Goal: Task Accomplishment & Management: Complete application form

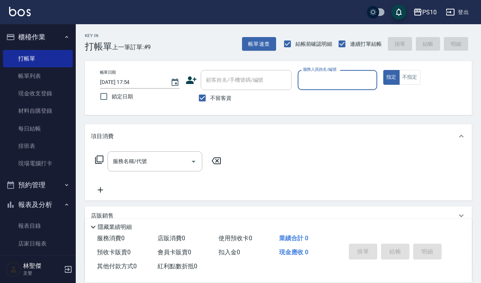
click at [330, 80] on div "服務人員姓名/編號 服務人員姓名/編號" at bounding box center [338, 80] width 80 height 20
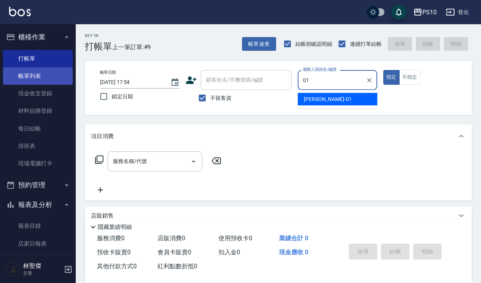
type input "01"
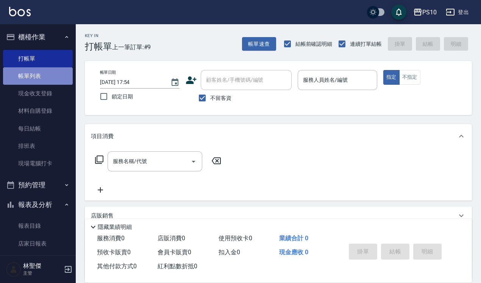
click at [61, 74] on link "帳單列表" at bounding box center [38, 75] width 70 height 17
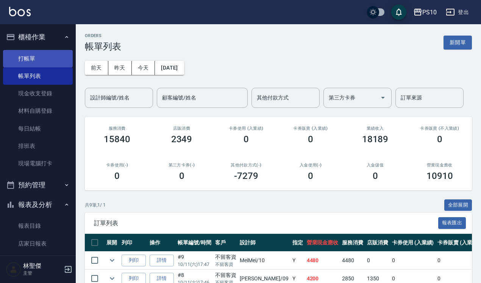
click at [58, 64] on link "打帳單" at bounding box center [38, 58] width 70 height 17
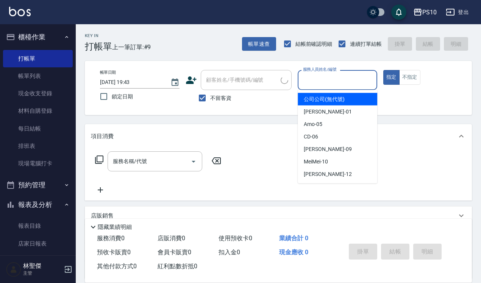
click at [342, 77] on input "服務人員姓名/編號" at bounding box center [337, 79] width 73 height 13
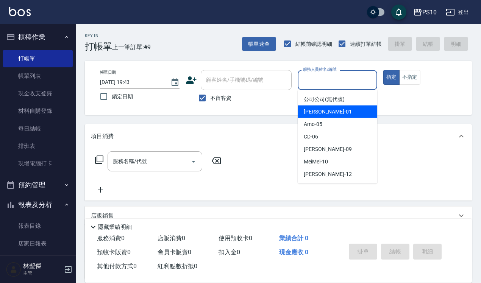
type input "[PERSON_NAME]-01"
type button "true"
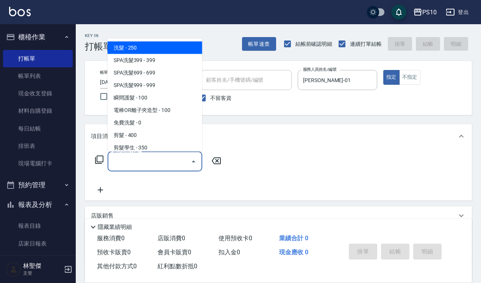
click at [164, 161] on input "服務名稱/代號" at bounding box center [149, 161] width 77 height 13
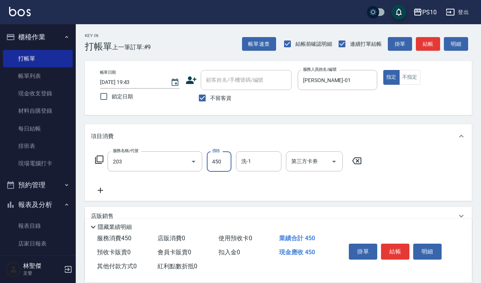
type input "剪+洗(203)"
type input "650"
click at [398, 247] on button "結帳" at bounding box center [395, 252] width 28 height 16
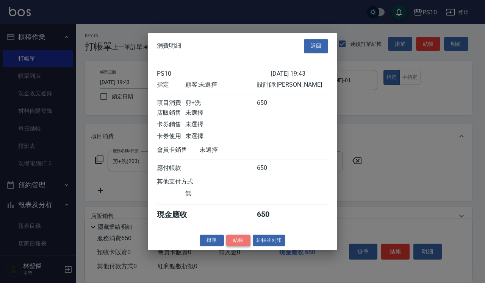
click at [230, 247] on button "結帳" at bounding box center [238, 241] width 24 height 12
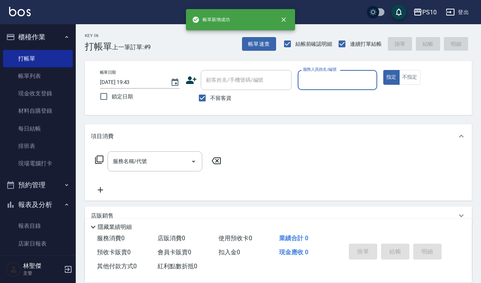
click at [342, 81] on input "服務人員姓名/編號" at bounding box center [337, 79] width 73 height 13
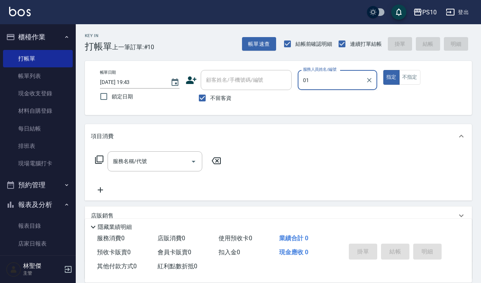
type input "[PERSON_NAME]-01"
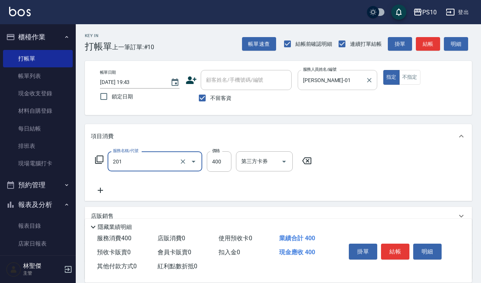
type input "剪髮(201)"
click at [400, 244] on button "結帳" at bounding box center [395, 252] width 28 height 16
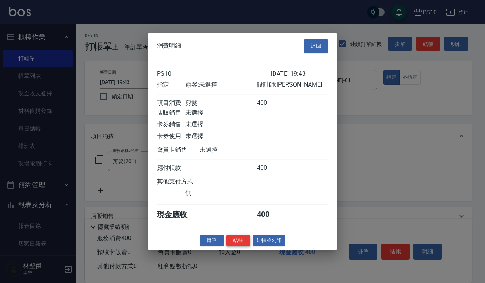
click at [233, 242] on button "結帳" at bounding box center [238, 241] width 24 height 12
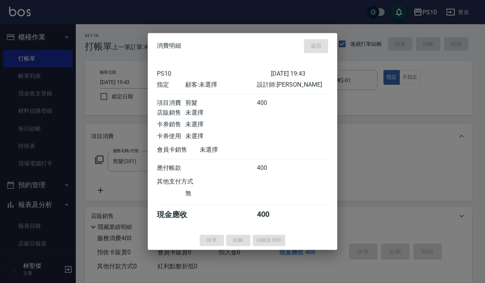
type input "[DATE] 19:44"
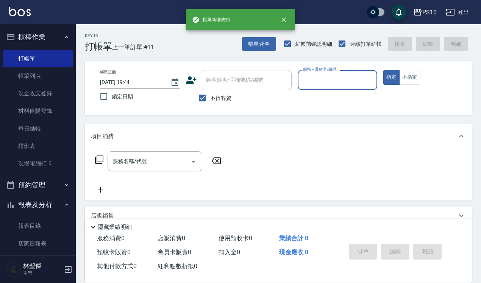
drag, startPoint x: 35, startPoint y: 81, endPoint x: 137, endPoint y: 107, distance: 105.3
click at [35, 81] on link "帳單列表" at bounding box center [38, 75] width 70 height 17
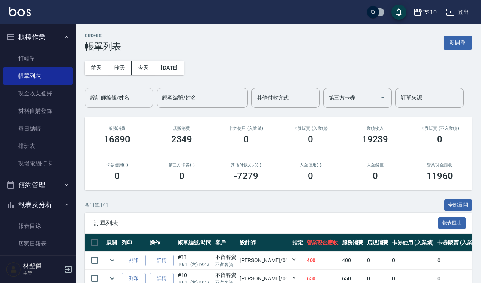
click at [124, 95] on input "設計師編號/姓名" at bounding box center [118, 97] width 61 height 13
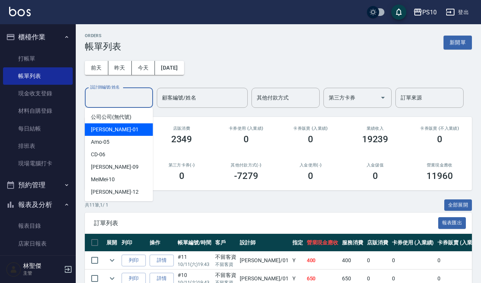
click at [123, 129] on div "[PERSON_NAME] -01" at bounding box center [119, 129] width 68 height 13
type input "[PERSON_NAME]-01"
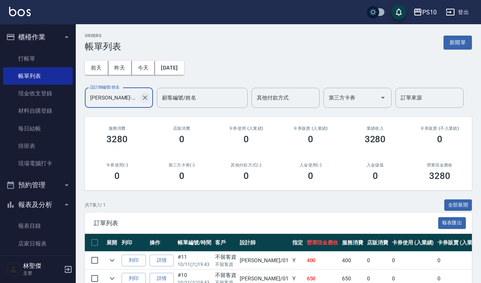
click at [146, 99] on icon "Clear" at bounding box center [145, 98] width 8 height 8
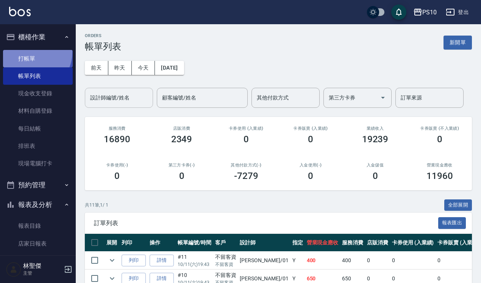
click at [30, 52] on link "打帳單" at bounding box center [38, 58] width 70 height 17
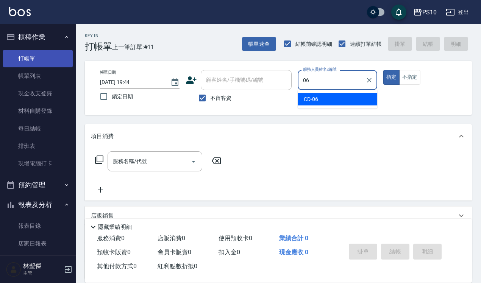
type input "CD-06"
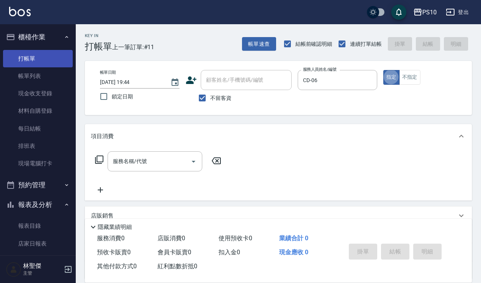
type button "true"
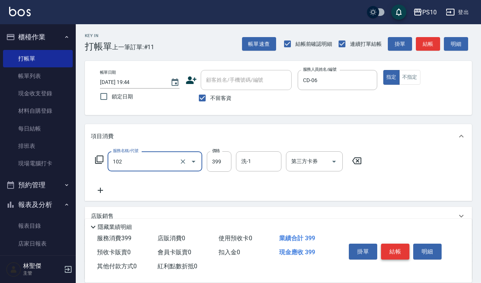
type input "SPA洗髮399(102)"
click at [389, 249] on button "結帳" at bounding box center [395, 252] width 28 height 16
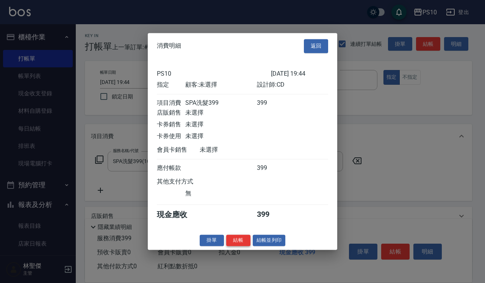
click at [245, 243] on button "結帳" at bounding box center [238, 241] width 24 height 12
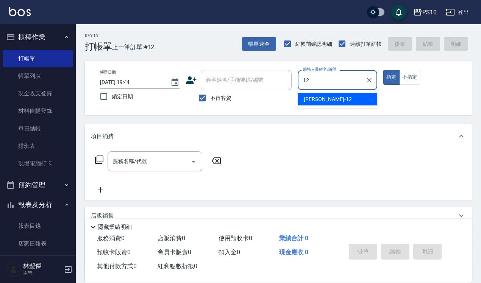
type input "[PERSON_NAME]-12"
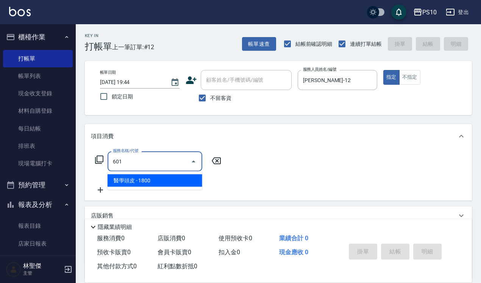
type input "醫學頭皮(601)"
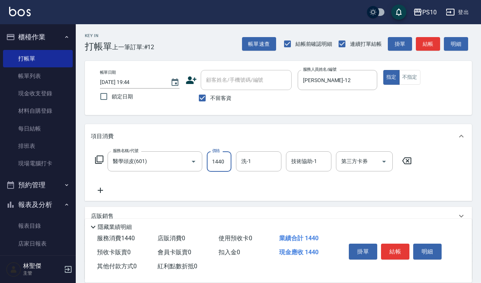
type input "1440"
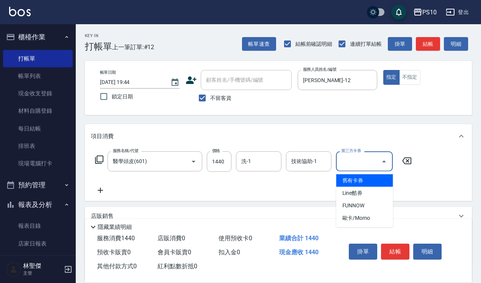
type input "舊有卡券"
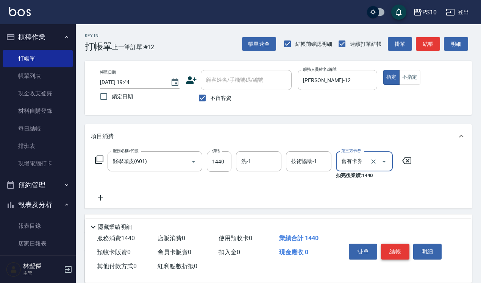
click at [387, 253] on button "結帳" at bounding box center [395, 252] width 28 height 16
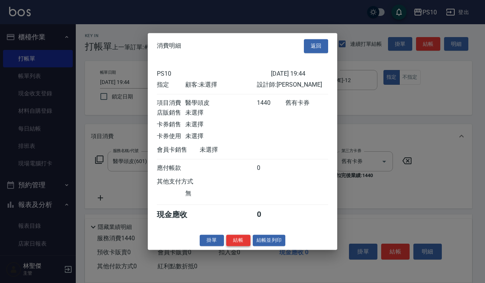
click at [239, 247] on button "結帳" at bounding box center [238, 241] width 24 height 12
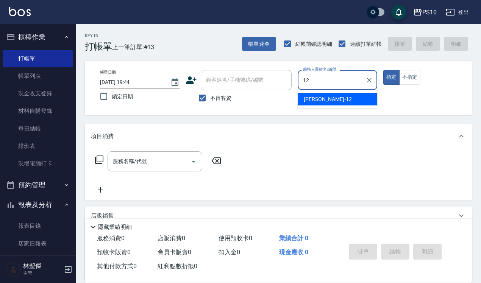
type input "[PERSON_NAME]-12"
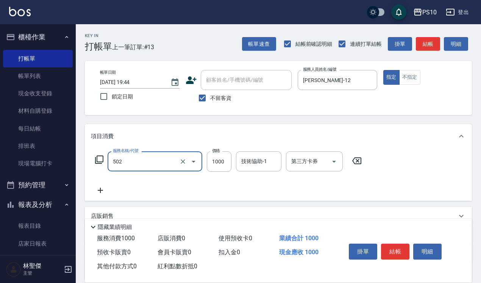
type input "洋甘菊護髮(502)"
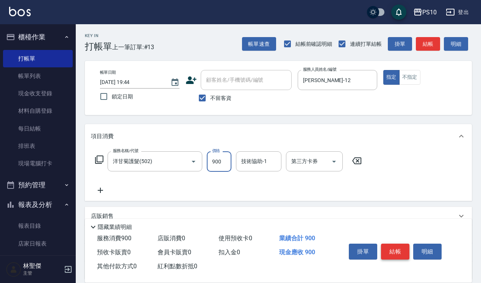
type input "900"
click at [394, 247] on button "結帳" at bounding box center [395, 252] width 28 height 16
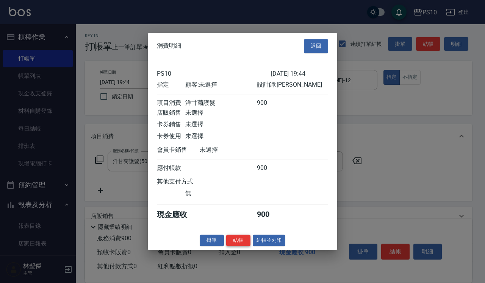
click at [231, 247] on button "結帳" at bounding box center [238, 241] width 24 height 12
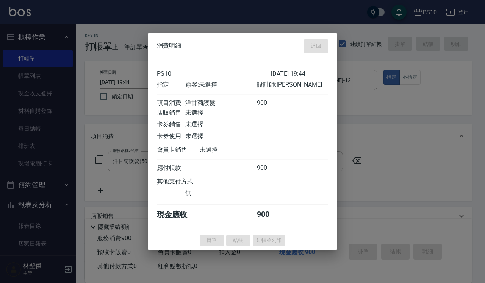
type input "[DATE] 19:45"
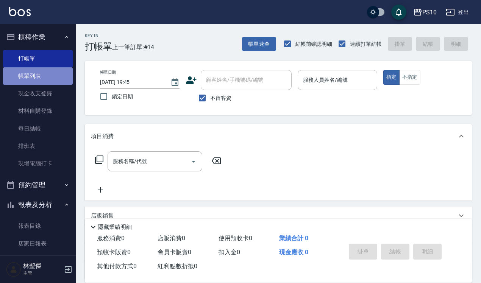
click at [42, 72] on link "帳單列表" at bounding box center [38, 75] width 70 height 17
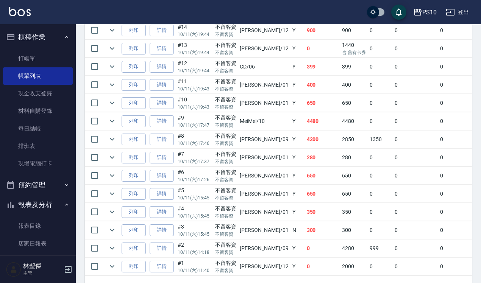
scroll to position [225, 0]
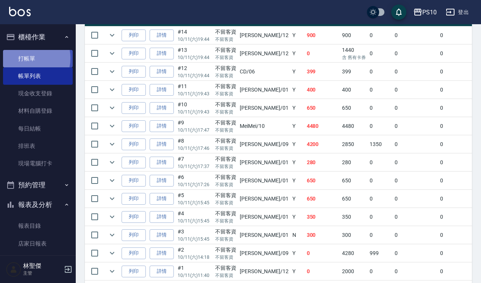
click at [24, 58] on link "打帳單" at bounding box center [38, 58] width 70 height 17
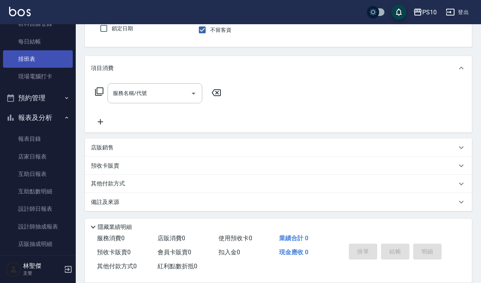
scroll to position [175, 0]
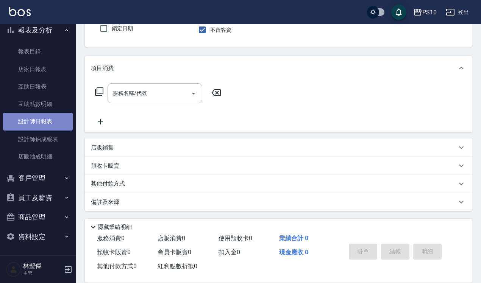
click at [50, 120] on link "設計師日報表" at bounding box center [38, 121] width 70 height 17
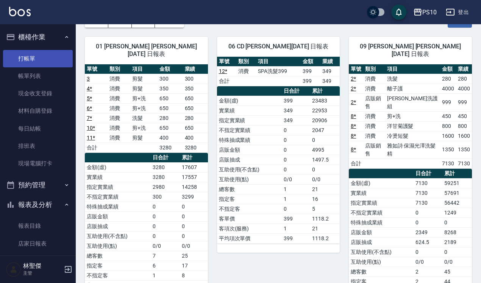
click at [35, 63] on link "打帳單" at bounding box center [38, 58] width 70 height 17
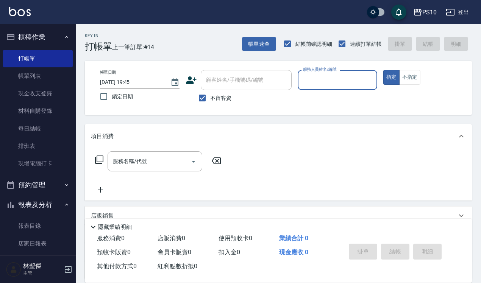
click at [315, 67] on label "服務人員姓名/編號" at bounding box center [319, 70] width 33 height 6
click at [315, 73] on input "服務人員姓名/編號" at bounding box center [337, 79] width 73 height 13
click at [313, 78] on input "服務人員姓名/編號" at bounding box center [337, 79] width 73 height 13
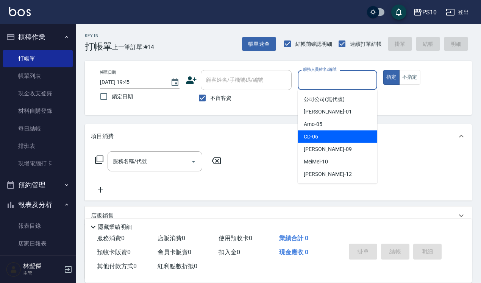
click at [319, 136] on div "CD -06" at bounding box center [338, 137] width 80 height 13
type input "CD-06"
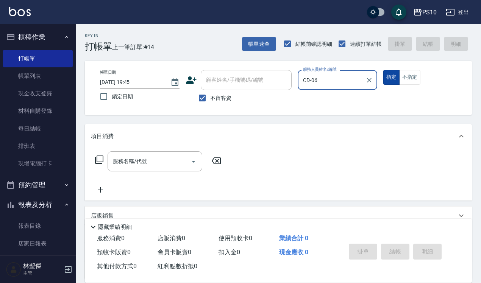
click at [389, 77] on button "指定" at bounding box center [391, 77] width 16 height 15
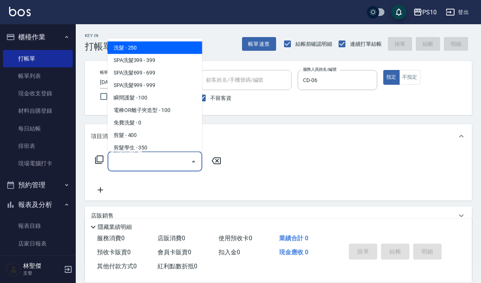
click at [133, 162] on input "服務名稱/代號" at bounding box center [149, 161] width 77 height 13
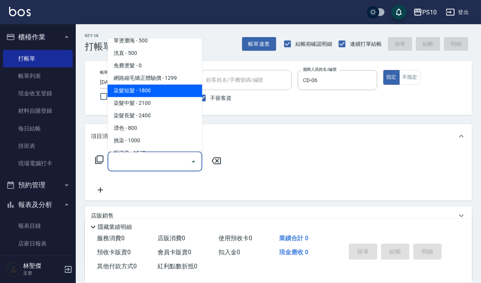
scroll to position [284, 0]
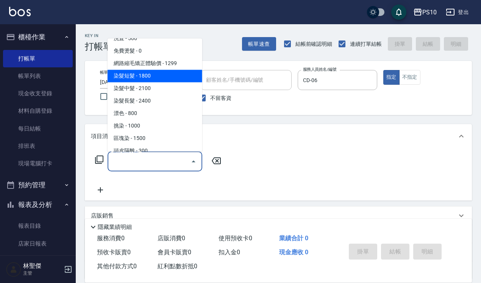
click at [156, 81] on span "染髮短髮 - 1800" at bounding box center [155, 76] width 95 height 13
type input "染髮短髮(401)"
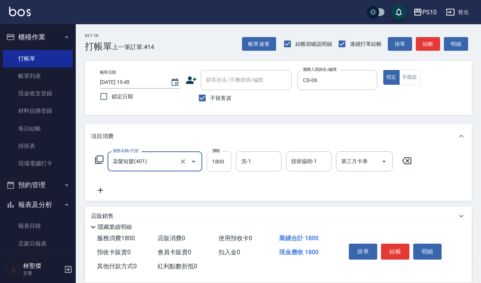
click at [212, 162] on input "1800" at bounding box center [219, 162] width 25 height 20
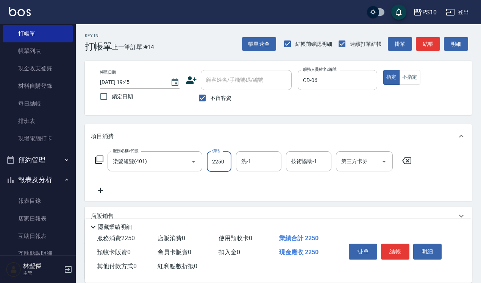
scroll to position [47, 0]
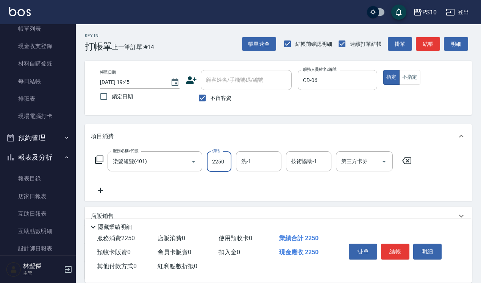
type input "2250"
click at [102, 192] on icon at bounding box center [100, 190] width 19 height 9
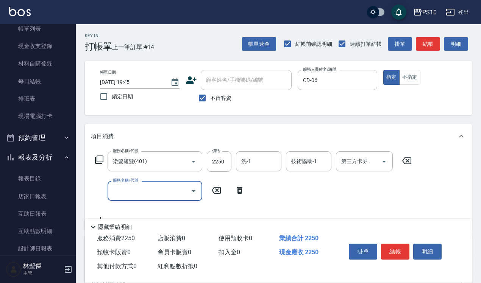
click at [108, 192] on div "服務名稱/代號" at bounding box center [155, 191] width 95 height 20
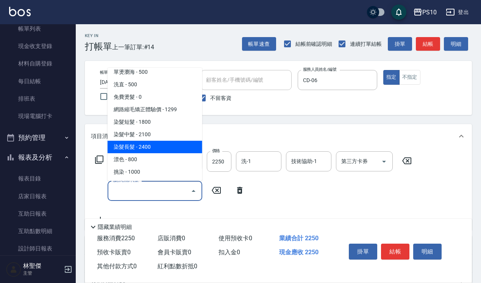
scroll to position [284, 0]
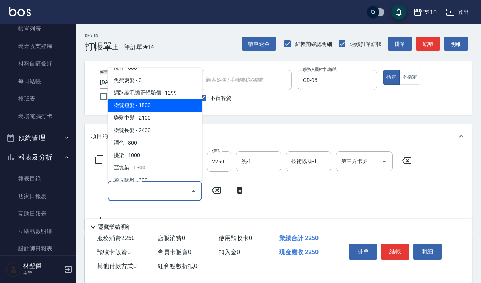
click at [141, 103] on span "染髮短髮 - 1800" at bounding box center [155, 105] width 95 height 13
type input "染髮短髮(401)"
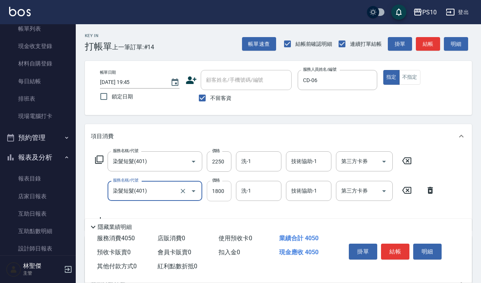
click at [217, 188] on input "1800" at bounding box center [219, 191] width 25 height 20
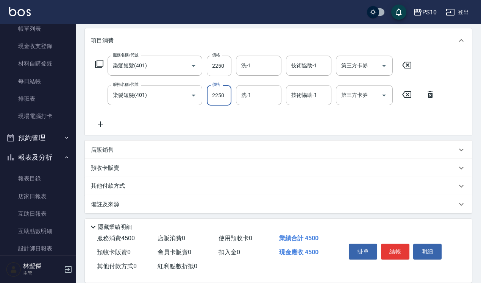
scroll to position [98, 0]
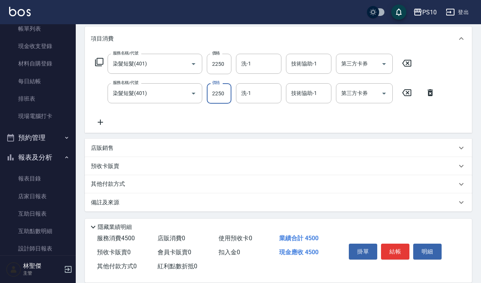
type input "2250"
click at [114, 184] on p "其他付款方式" at bounding box center [110, 184] width 38 height 8
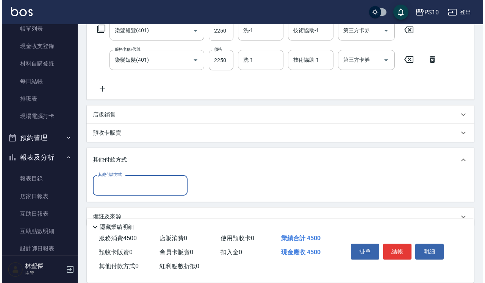
scroll to position [145, 0]
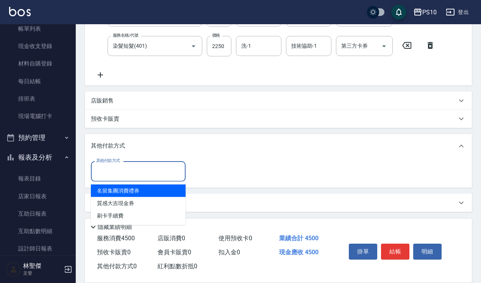
click at [129, 167] on input "其他付款方式" at bounding box center [138, 171] width 88 height 13
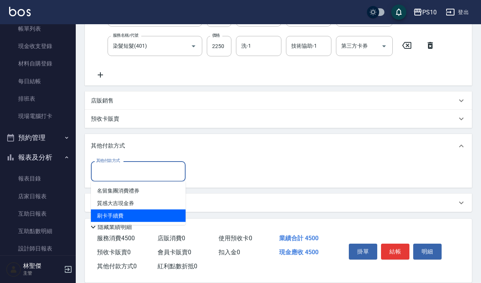
click at [123, 216] on span "刷卡手續費" at bounding box center [138, 216] width 95 height 13
type input "刷卡手續費"
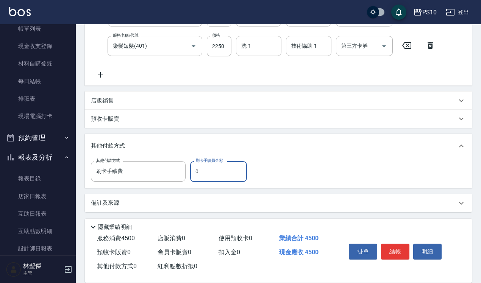
click at [192, 171] on input "0" at bounding box center [218, 171] width 57 height 20
type input "4500"
click at [389, 247] on button "結帳" at bounding box center [395, 252] width 28 height 16
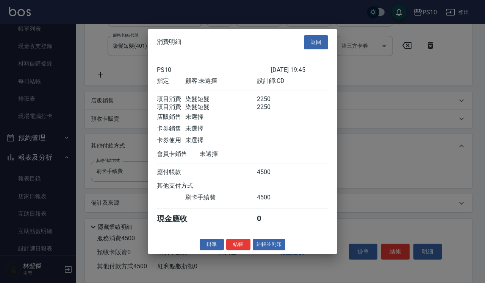
click at [239, 250] on button "結帳" at bounding box center [238, 245] width 24 height 12
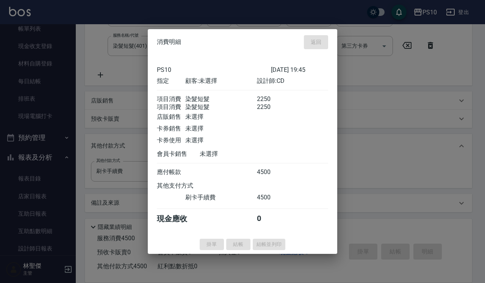
type input "[DATE] 19:52"
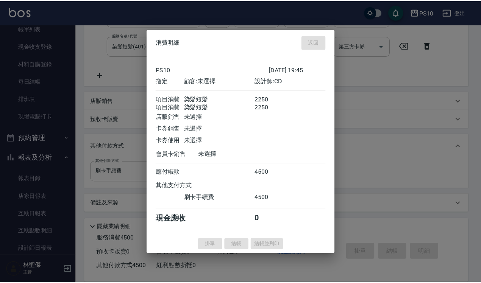
scroll to position [0, 0]
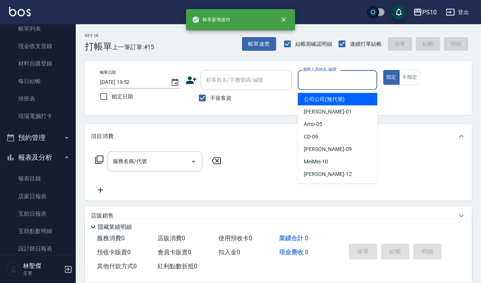
click at [324, 79] on input "服務人員姓名/編號" at bounding box center [337, 79] width 73 height 13
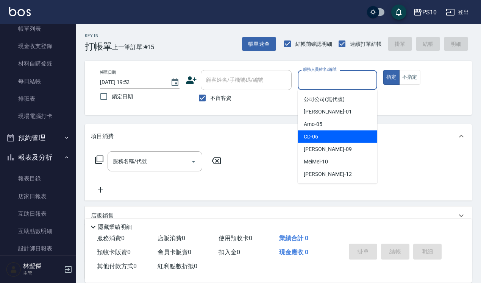
click at [317, 141] on span "CD -06" at bounding box center [311, 137] width 14 height 8
type input "CD-06"
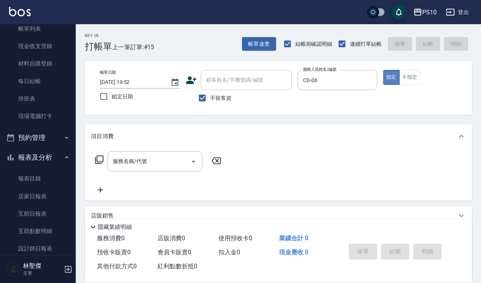
click at [388, 84] on button "指定" at bounding box center [391, 77] width 16 height 15
click at [118, 156] on div "服務名稱/代號 服務名稱/代號" at bounding box center [155, 162] width 95 height 20
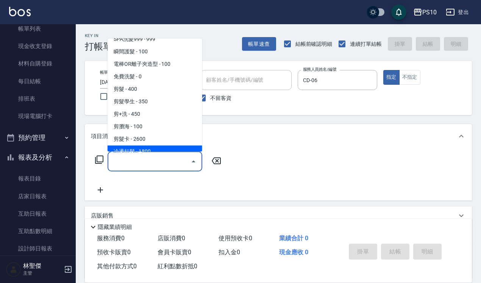
scroll to position [95, 0]
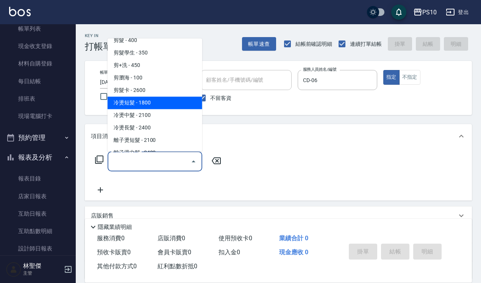
click at [148, 105] on span "冷燙短髮 - 1800" at bounding box center [155, 103] width 95 height 13
type input "冷燙短髮(301)"
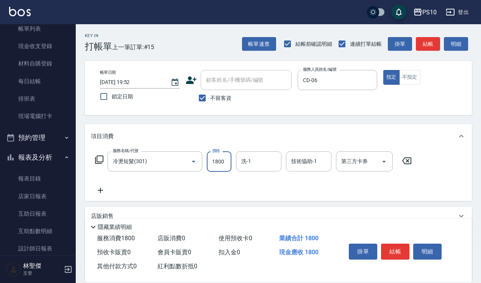
click at [215, 164] on input "1800" at bounding box center [219, 162] width 25 height 20
type input "2250"
click at [103, 191] on icon at bounding box center [100, 190] width 19 height 9
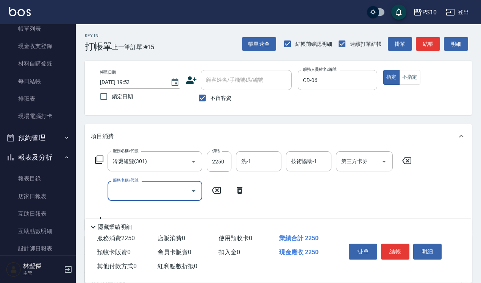
click at [116, 195] on input "服務名稱/代號" at bounding box center [149, 190] width 77 height 13
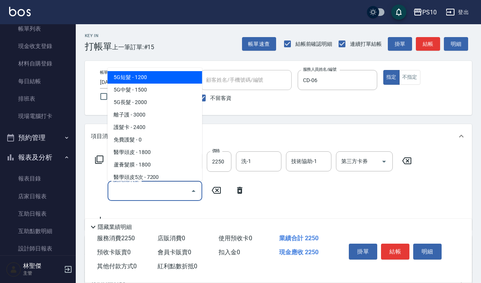
scroll to position [488, 0]
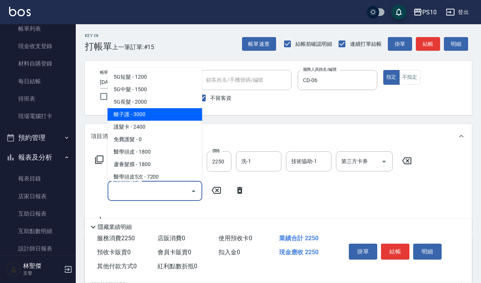
click at [144, 117] on span "離子護 - 3000" at bounding box center [155, 114] width 95 height 13
type input "離子護(510)"
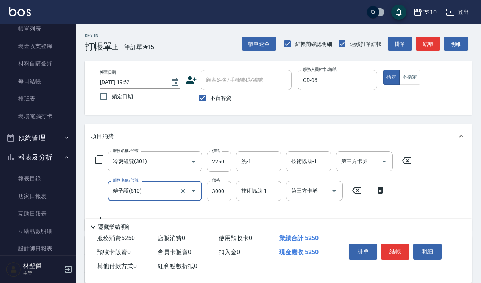
click at [219, 191] on input "3000" at bounding box center [219, 191] width 25 height 20
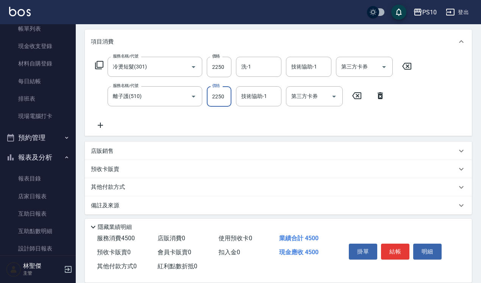
type input "2250"
click at [114, 189] on p "其他付款方式" at bounding box center [110, 187] width 38 height 8
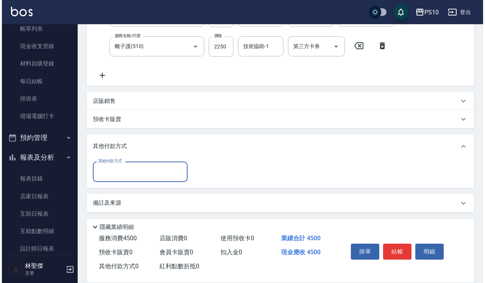
scroll to position [145, 0]
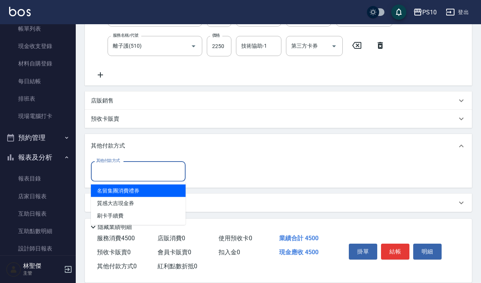
click at [117, 170] on input "其他付款方式" at bounding box center [138, 171] width 88 height 13
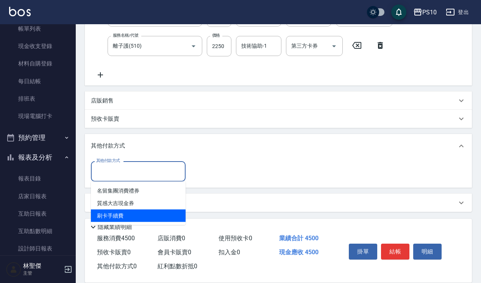
click at [117, 217] on span "刷卡手續費" at bounding box center [138, 216] width 95 height 13
type input "刷卡手續費"
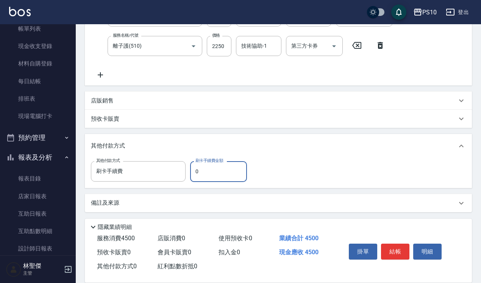
click at [203, 171] on input "0" at bounding box center [218, 171] width 57 height 20
type input "4500"
click at [397, 250] on button "結帳" at bounding box center [395, 252] width 28 height 16
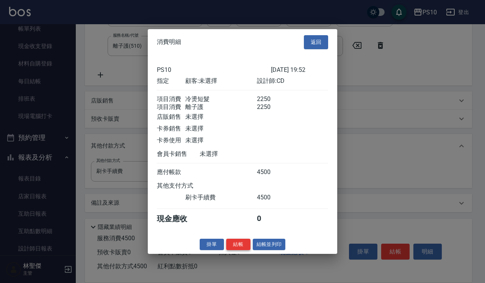
click at [234, 247] on button "結帳" at bounding box center [238, 245] width 24 height 12
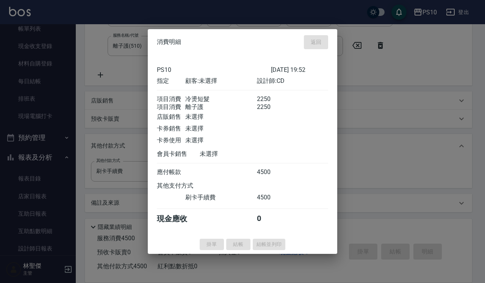
type input "[DATE] 19:53"
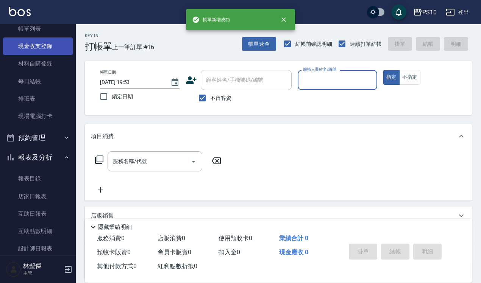
scroll to position [0, 0]
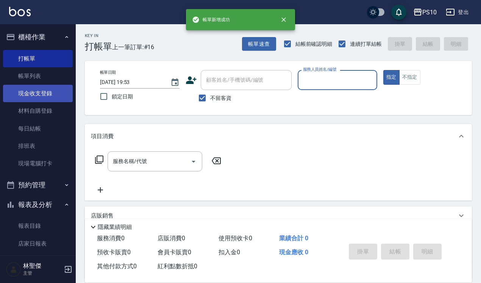
drag, startPoint x: 35, startPoint y: 80, endPoint x: 41, endPoint y: 89, distance: 11.0
click at [36, 80] on link "帳單列表" at bounding box center [38, 75] width 70 height 17
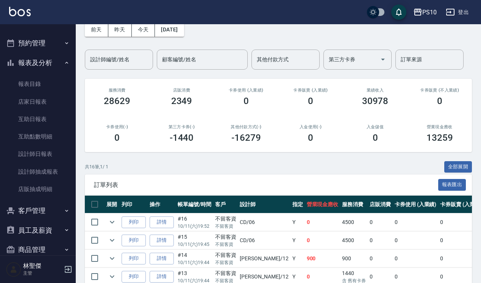
scroll to position [95, 0]
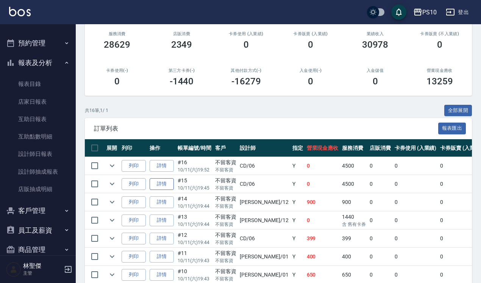
click at [161, 186] on link "詳情" at bounding box center [162, 184] width 24 height 12
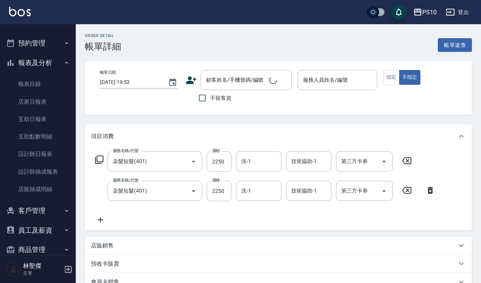
type input "染髮短髮(401)"
type input "[DATE] 19:45"
checkbox input "true"
type input "CD-06"
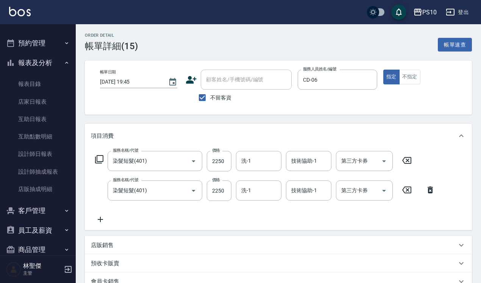
scroll to position [107, 0]
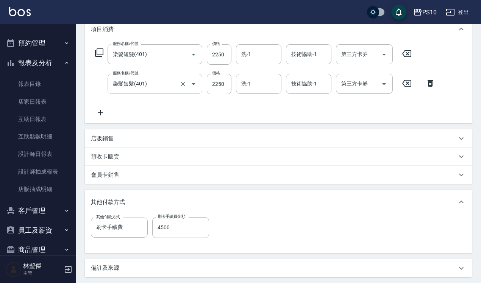
click at [193, 86] on icon "Open" at bounding box center [193, 84] width 9 height 9
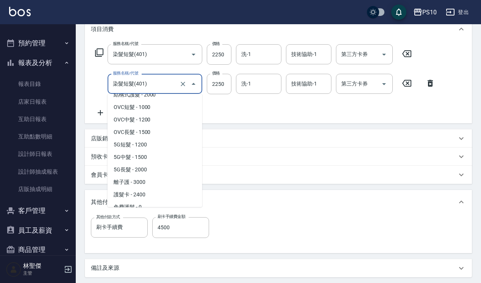
scroll to position [452, 0]
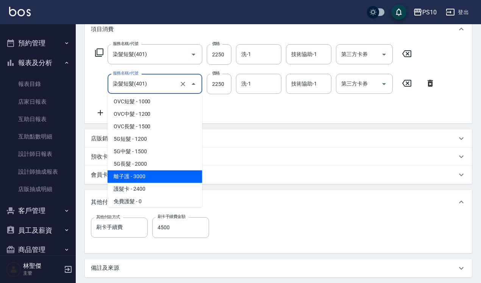
click at [152, 175] on span "離子護 - 3000" at bounding box center [155, 176] width 95 height 13
type input "離子護(510)"
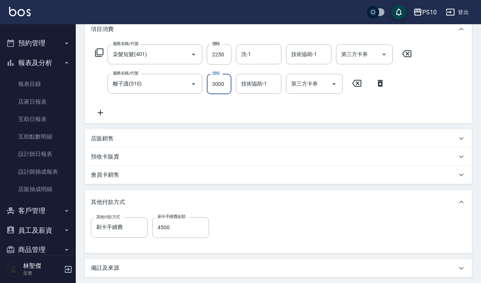
click at [210, 84] on input "3000" at bounding box center [219, 84] width 25 height 20
type input "2"
type input "0"
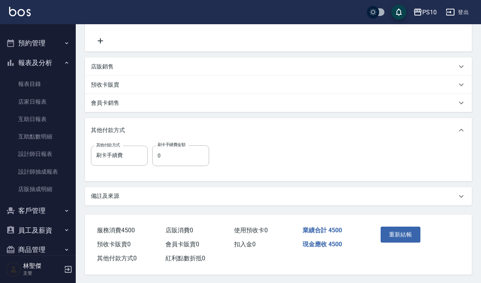
scroll to position [182, 0]
type input "2250"
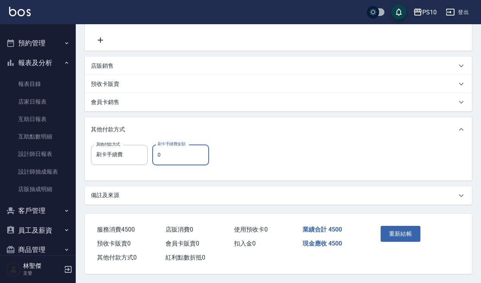
click at [172, 156] on input "0" at bounding box center [180, 155] width 57 height 20
type input "4500"
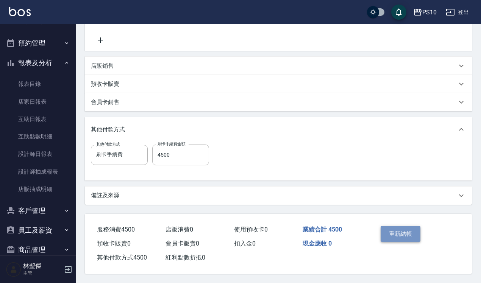
click at [406, 235] on button "重新結帳" at bounding box center [401, 234] width 40 height 16
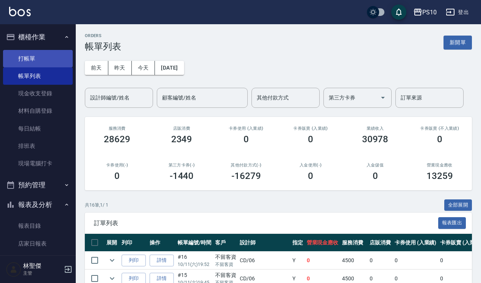
click at [36, 57] on link "打帳單" at bounding box center [38, 58] width 70 height 17
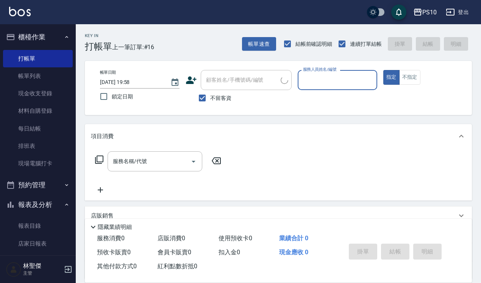
click at [345, 78] on input "服務人員姓名/編號" at bounding box center [337, 79] width 73 height 13
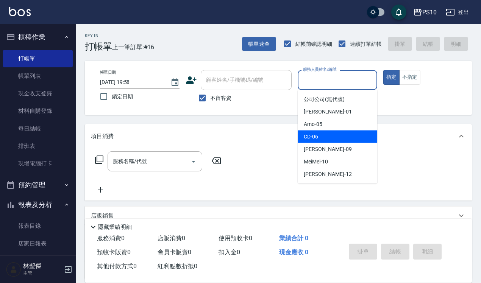
click at [308, 135] on span "CD -06" at bounding box center [311, 137] width 14 height 8
type input "CD-06"
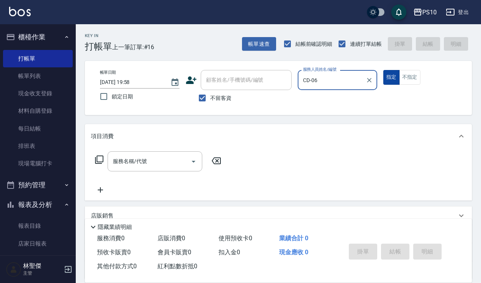
click at [383, 70] on button "指定" at bounding box center [391, 77] width 16 height 15
type button "true"
click at [153, 159] on input "服務名稱/代號" at bounding box center [149, 161] width 77 height 13
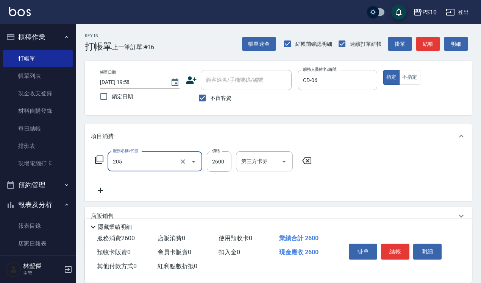
type input "剪髮卡(205)"
type input "2125"
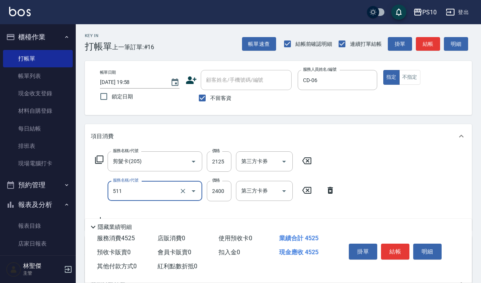
type input "護髮卡(511)"
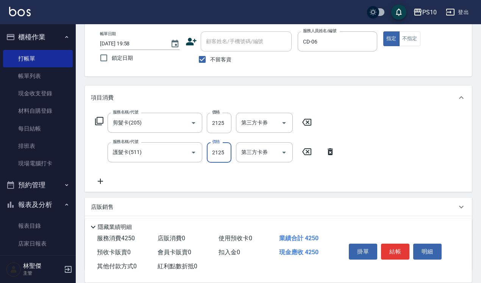
scroll to position [98, 0]
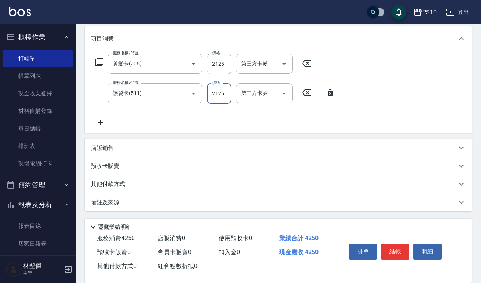
type input "2125"
click at [114, 190] on div "其他付款方式" at bounding box center [278, 184] width 387 height 18
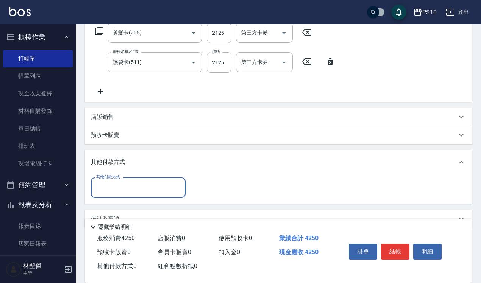
scroll to position [145, 0]
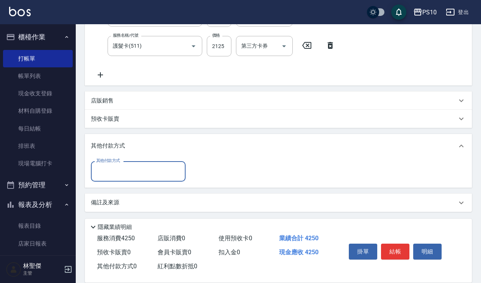
click at [150, 175] on input "其他付款方式" at bounding box center [138, 171] width 88 height 13
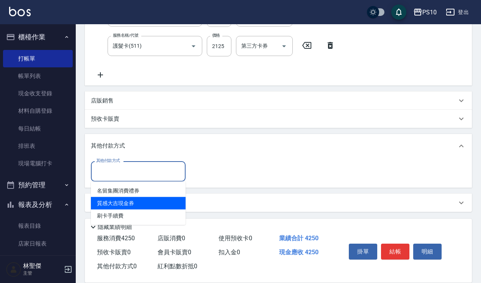
click at [150, 203] on span "質感大吉現金券" at bounding box center [138, 203] width 95 height 13
click at [150, 203] on div "備註及來源" at bounding box center [274, 203] width 366 height 8
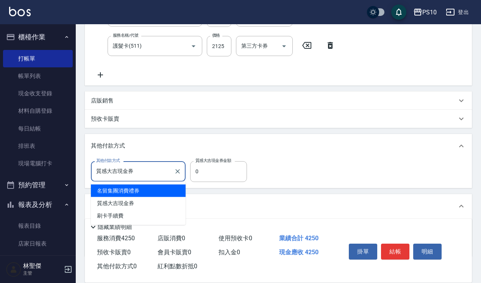
click at [140, 171] on input "質感大吉現金券" at bounding box center [132, 171] width 77 height 13
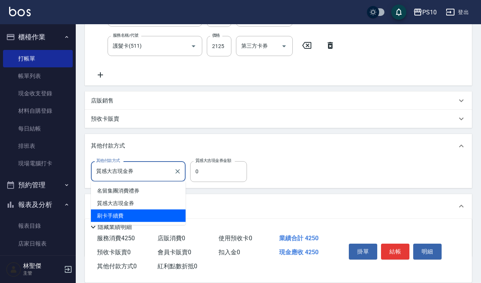
click at [144, 213] on span "刷卡手續費" at bounding box center [138, 216] width 95 height 13
type input "刷卡手續費"
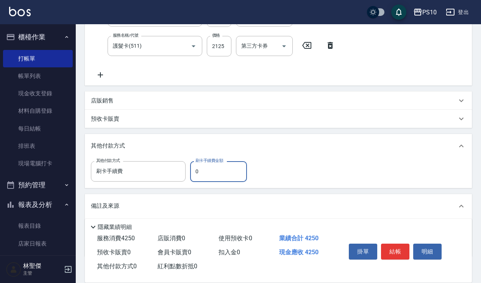
drag, startPoint x: 195, startPoint y: 172, endPoint x: 203, endPoint y: 173, distance: 8.3
click at [203, 173] on input "0" at bounding box center [218, 171] width 57 height 20
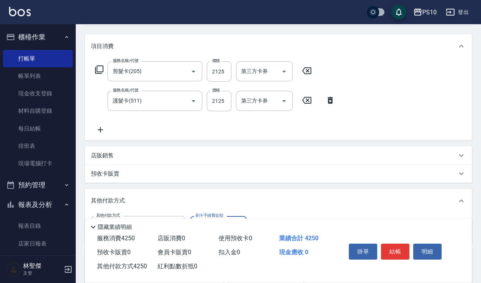
scroll to position [0, 0]
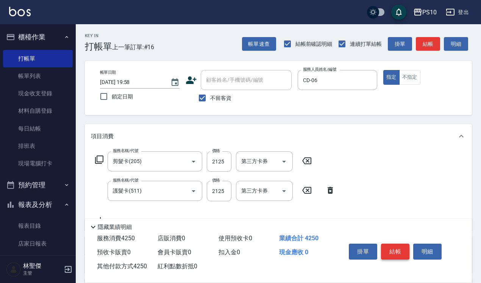
type input "4250"
click at [403, 245] on button "結帳" at bounding box center [395, 252] width 28 height 16
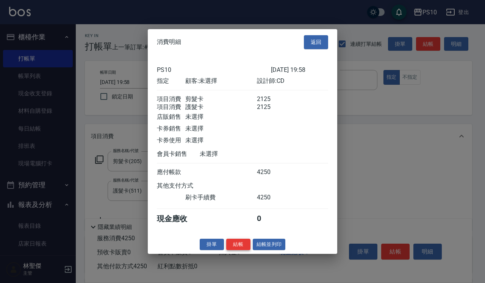
click at [239, 250] on button "結帳" at bounding box center [238, 245] width 24 height 12
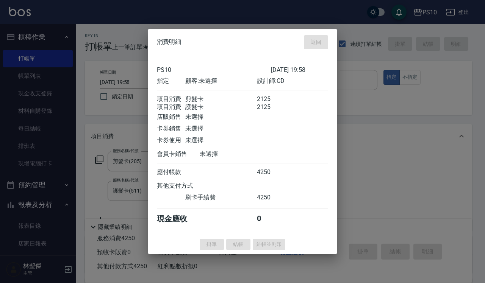
type input "[DATE] 19:59"
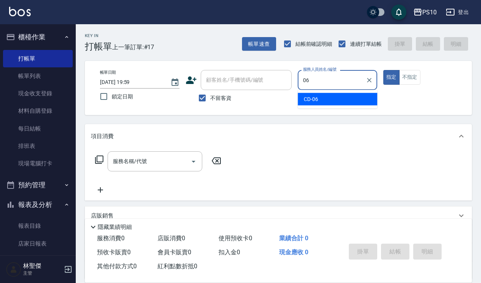
type input "CD-06"
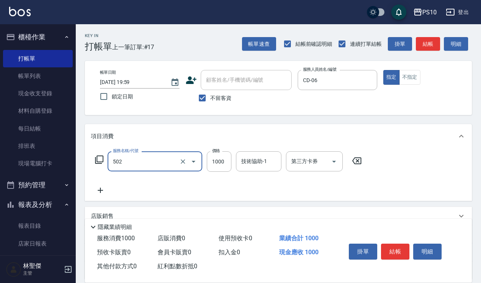
type input "洋甘菊護髮(502)"
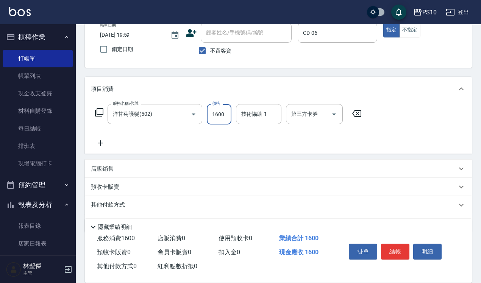
scroll to position [69, 0]
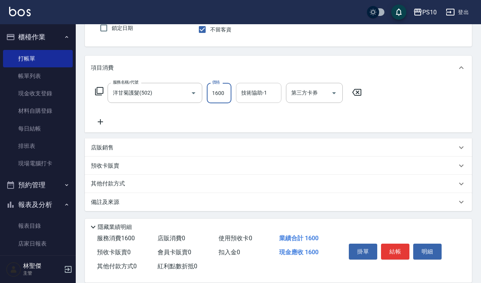
type input "1600"
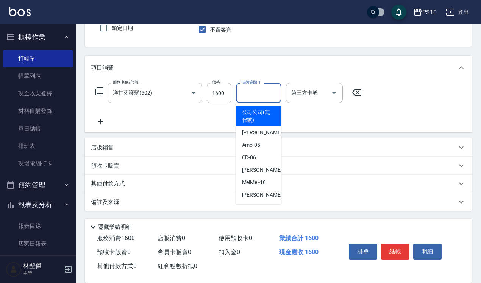
click at [245, 97] on input "技術協助-1" at bounding box center [258, 92] width 39 height 13
click at [243, 99] on input "技術協助-1" at bounding box center [258, 92] width 39 height 13
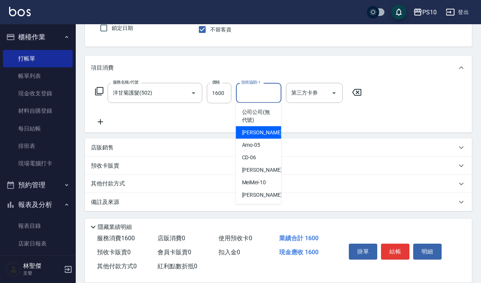
click at [254, 135] on span "[PERSON_NAME] -01" at bounding box center [266, 133] width 48 height 8
type input "[PERSON_NAME]-01"
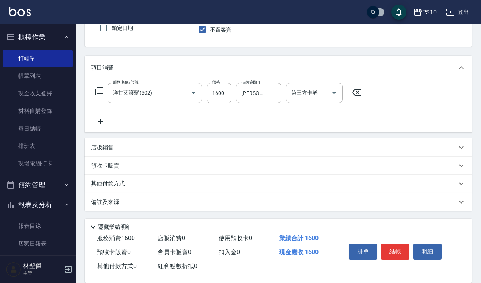
click at [125, 184] on p "其他付款方式" at bounding box center [110, 184] width 38 height 8
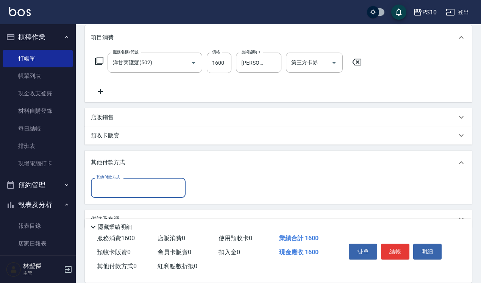
scroll to position [116, 0]
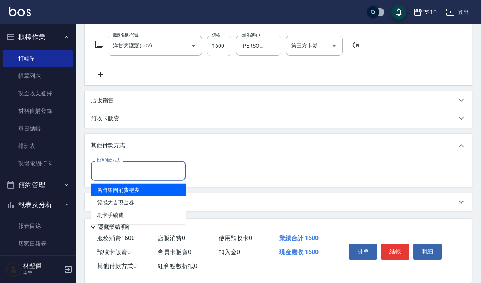
click at [126, 171] on input "其他付款方式" at bounding box center [138, 170] width 88 height 13
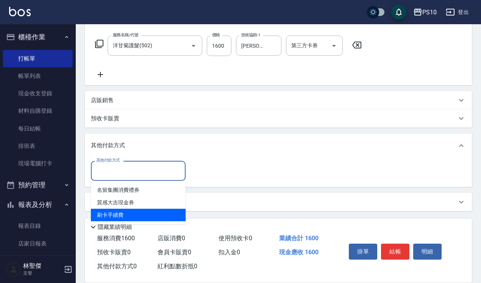
click at [133, 217] on span "刷卡手續費" at bounding box center [138, 215] width 95 height 13
type input "刷卡手續費"
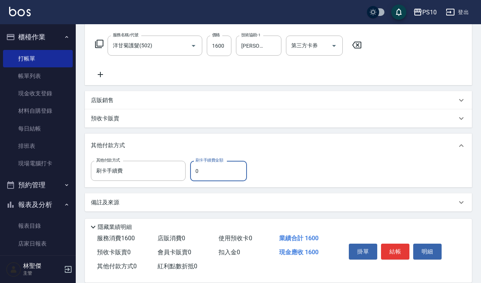
drag, startPoint x: 190, startPoint y: 172, endPoint x: 214, endPoint y: 173, distance: 24.3
click at [214, 173] on input "0" at bounding box center [218, 171] width 57 height 20
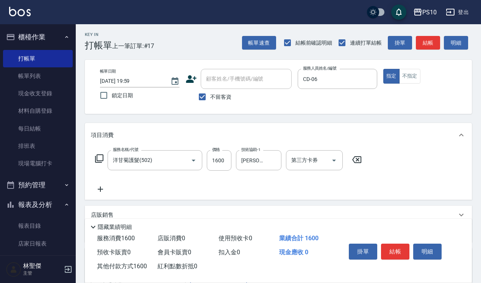
scroll to position [0, 0]
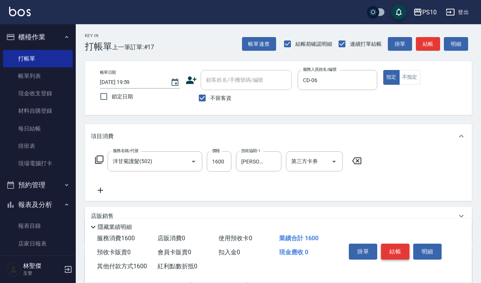
type input "1600"
click at [399, 249] on button "結帳" at bounding box center [395, 252] width 28 height 16
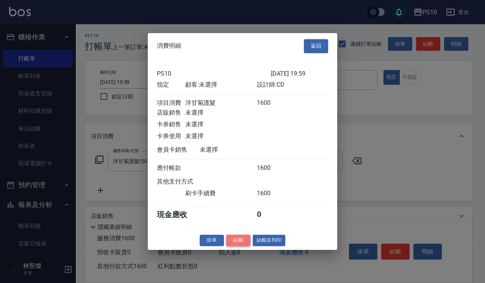
click at [239, 244] on button "結帳" at bounding box center [238, 241] width 24 height 12
type input "[DATE] 20:00"
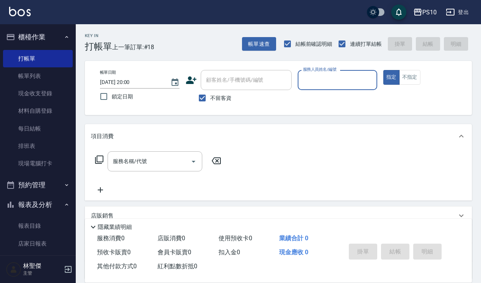
click at [347, 84] on input "服務人員姓名/編號" at bounding box center [337, 79] width 73 height 13
drag, startPoint x: 0, startPoint y: 231, endPoint x: 0, endPoint y: 306, distance: 74.2
